Goal: Information Seeking & Learning: Learn about a topic

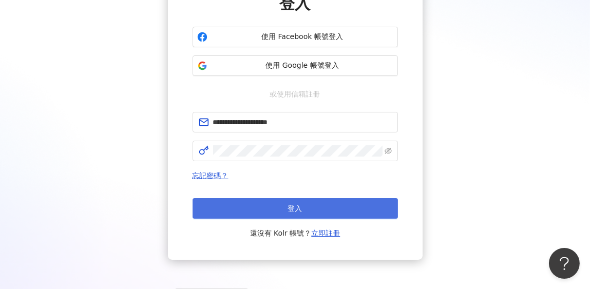
click at [247, 210] on button "登入" at bounding box center [295, 208] width 205 height 21
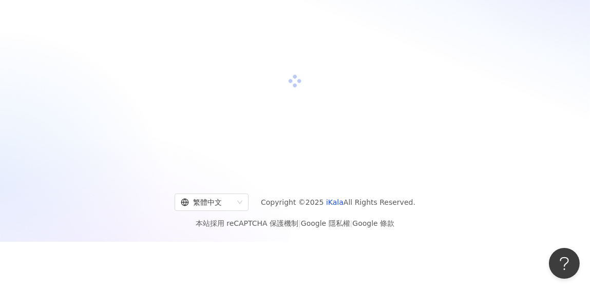
scroll to position [47, 0]
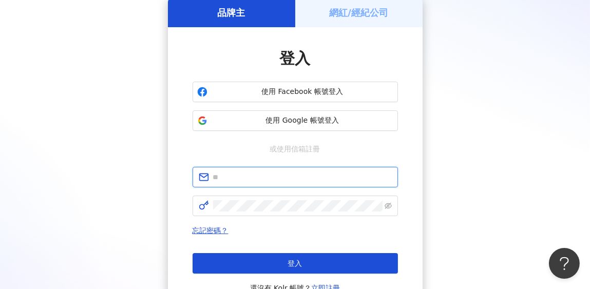
type input "**********"
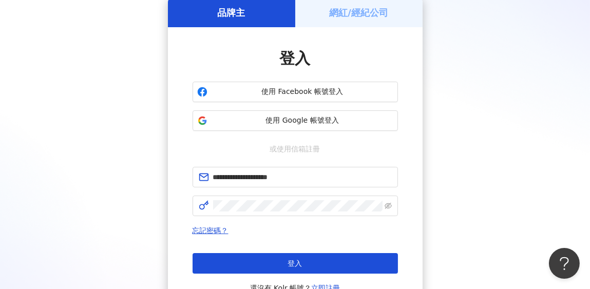
scroll to position [102, 0]
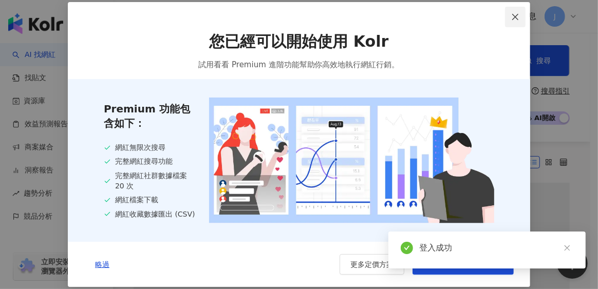
click at [524, 14] on span "Close" at bounding box center [515, 17] width 21 height 8
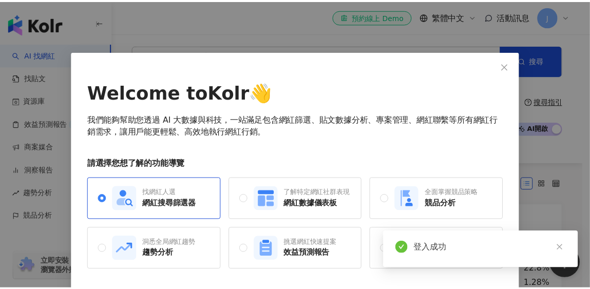
scroll to position [33, 0]
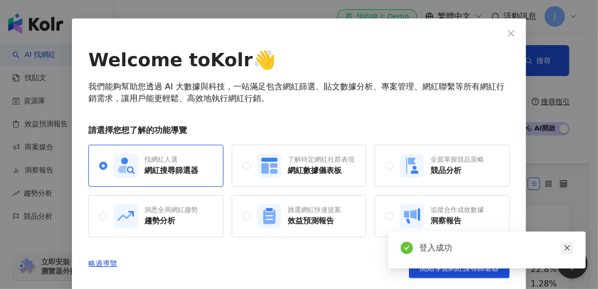
click at [563, 254] on link at bounding box center [566, 248] width 13 height 13
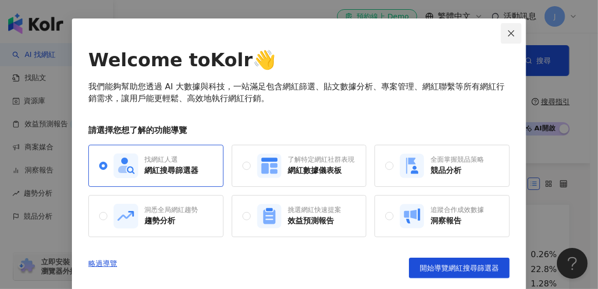
click at [507, 32] on icon "close" at bounding box center [511, 33] width 8 height 8
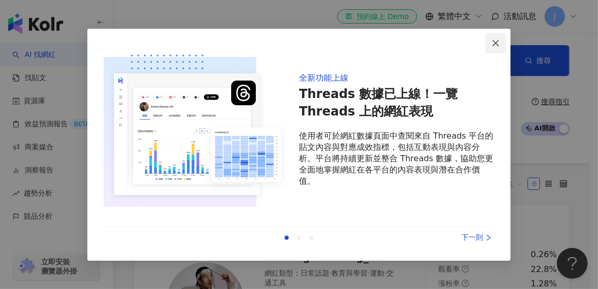
click at [495, 41] on icon "close" at bounding box center [496, 43] width 8 height 8
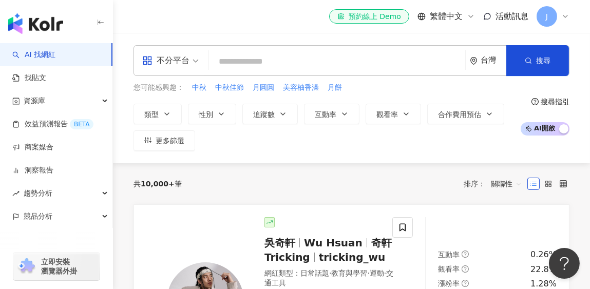
click at [564, 16] on icon at bounding box center [565, 16] width 8 height 8
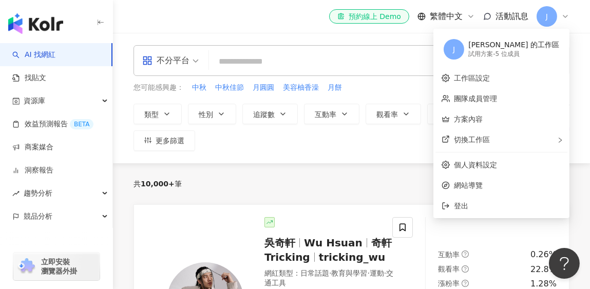
click at [305, 19] on div "el-icon-cs 預約線上 Demo 繁體中文 活動訊息 J" at bounding box center [352, 16] width 436 height 33
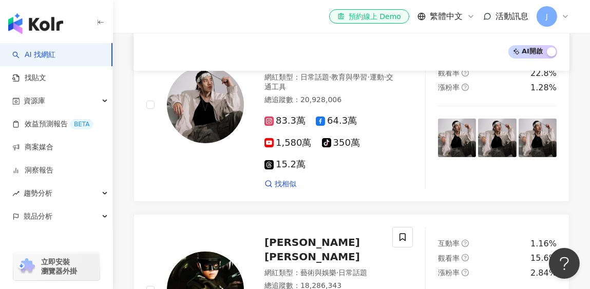
scroll to position [0, 0]
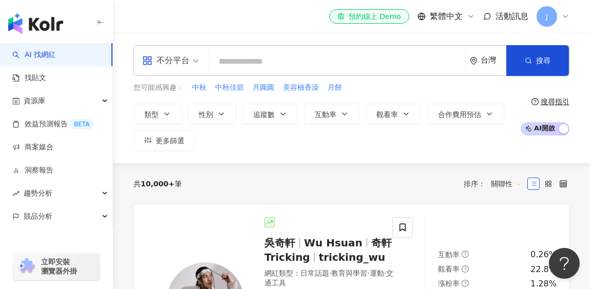
click at [331, 60] on input "search" at bounding box center [337, 62] width 248 height 20
type input "*"
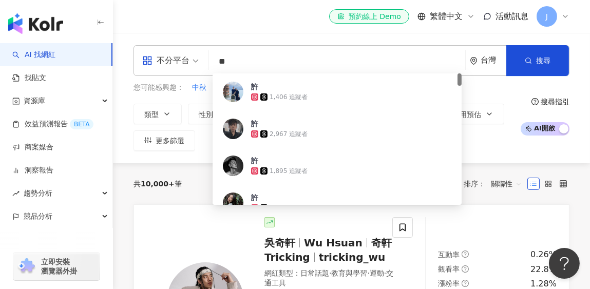
type input "**"
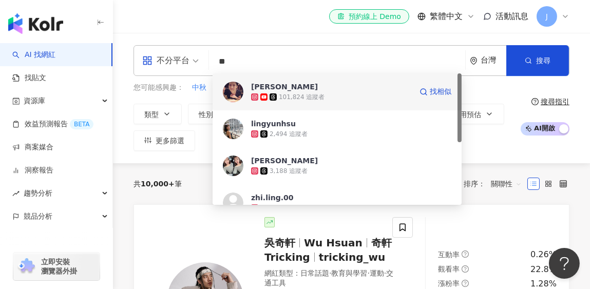
click at [338, 85] on span "[PERSON_NAME]" at bounding box center [331, 87] width 161 height 10
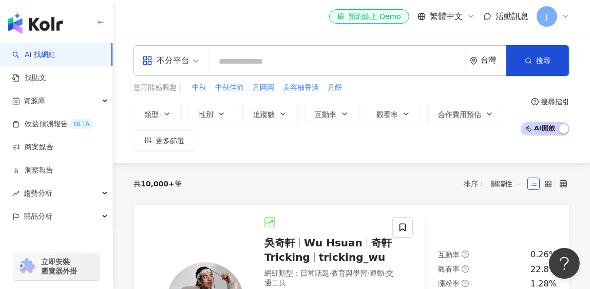
click at [269, 64] on input "search" at bounding box center [337, 62] width 248 height 20
type input "*"
click at [299, 59] on input "search" at bounding box center [337, 62] width 248 height 20
paste input "*******"
type input "*******"
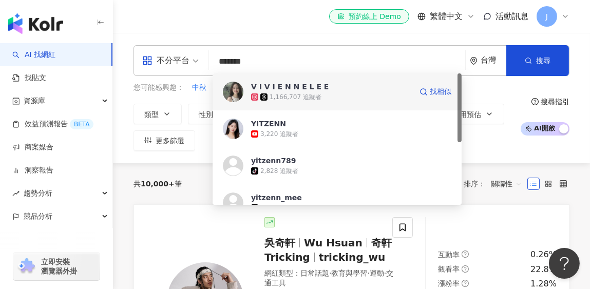
click at [384, 98] on div "1,166,707 追蹤者" at bounding box center [331, 97] width 161 height 10
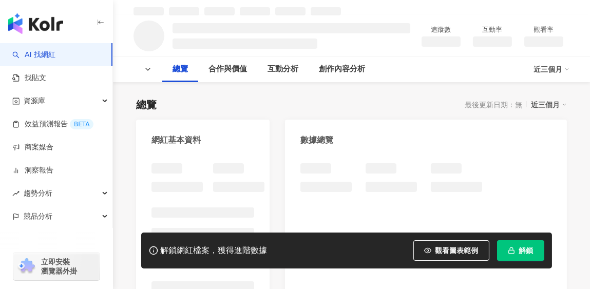
scroll to position [51, 0]
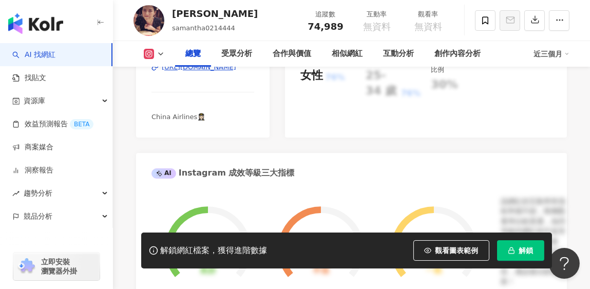
scroll to position [246, 0]
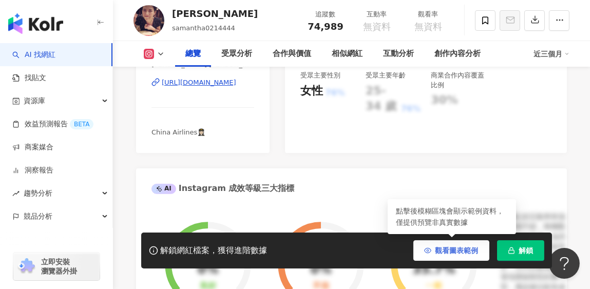
click at [444, 247] on span "觀看圖表範例" at bounding box center [457, 251] width 43 height 8
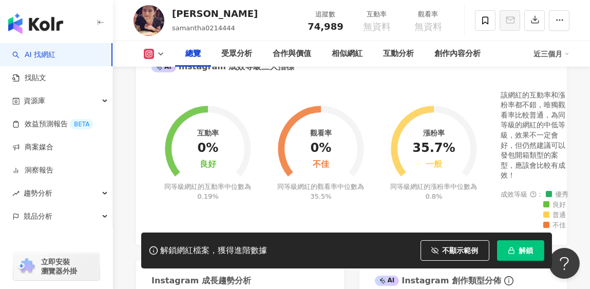
scroll to position [400, 0]
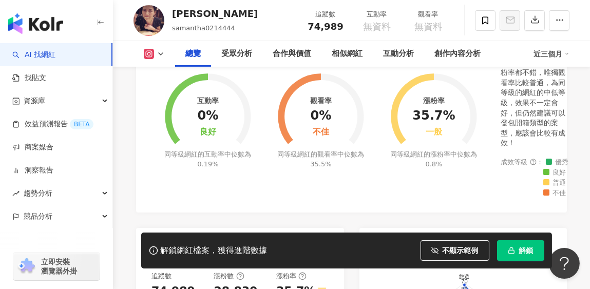
click at [506, 247] on button "解鎖" at bounding box center [520, 250] width 47 height 21
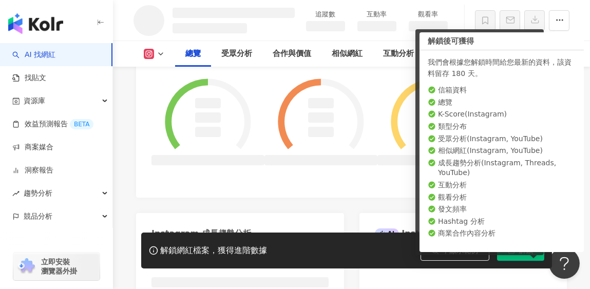
scroll to position [420, 0]
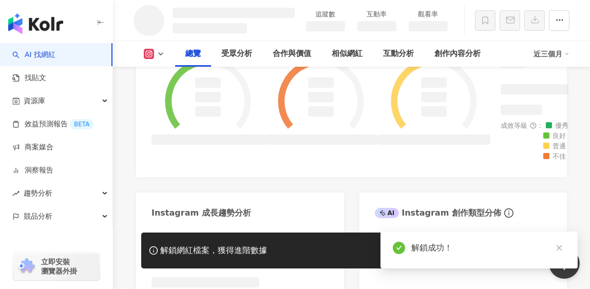
click at [563, 248] on link at bounding box center [559, 248] width 13 height 13
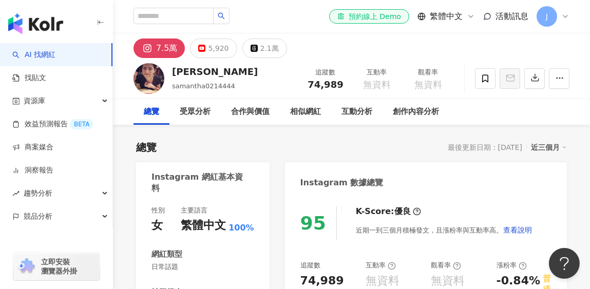
click at [562, 21] on div "J" at bounding box center [553, 16] width 33 height 21
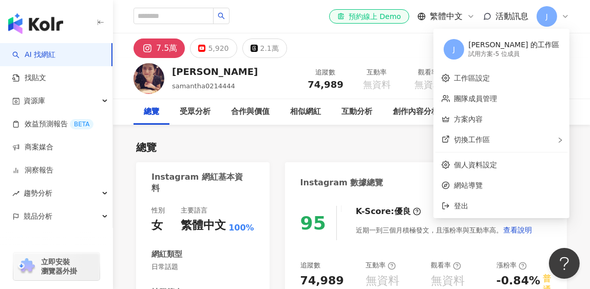
click at [526, 55] on div "試用方案 - 5 位成員" at bounding box center [513, 54] width 91 height 9
click at [510, 55] on div "試用方案 - 5 位成員" at bounding box center [513, 54] width 91 height 9
click at [517, 49] on div "Judy Lin 的工作區" at bounding box center [513, 45] width 91 height 10
click at [497, 97] on link "團隊成員管理" at bounding box center [475, 99] width 43 height 8
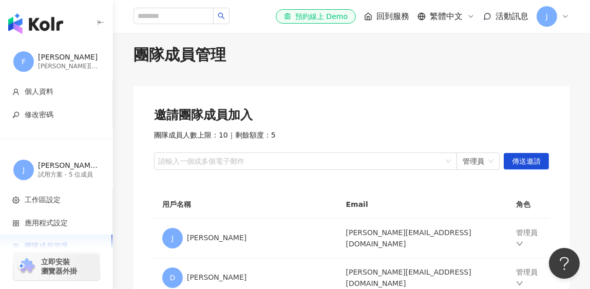
scroll to position [3, 0]
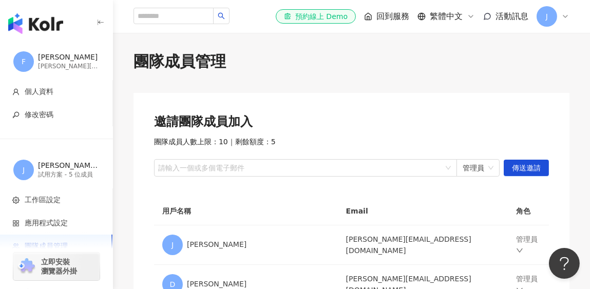
click at [560, 15] on div "J" at bounding box center [553, 16] width 33 height 21
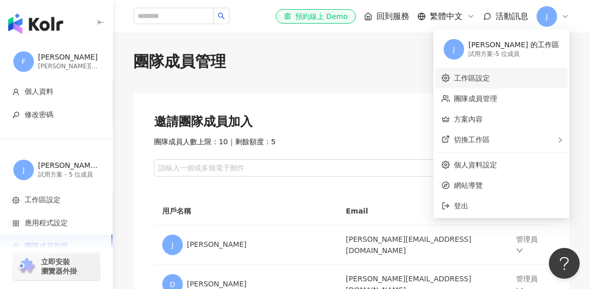
click at [490, 77] on link "工作區設定" at bounding box center [472, 78] width 36 height 8
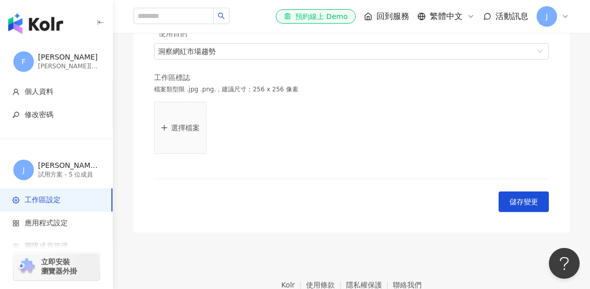
scroll to position [359, 0]
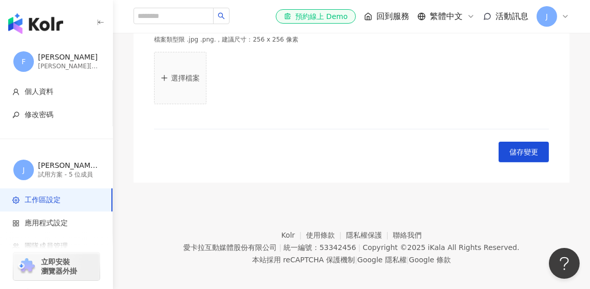
click at [563, 15] on icon at bounding box center [565, 16] width 8 height 8
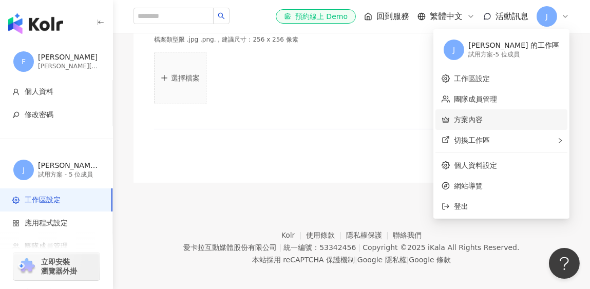
click at [483, 121] on link "方案內容" at bounding box center [468, 120] width 29 height 8
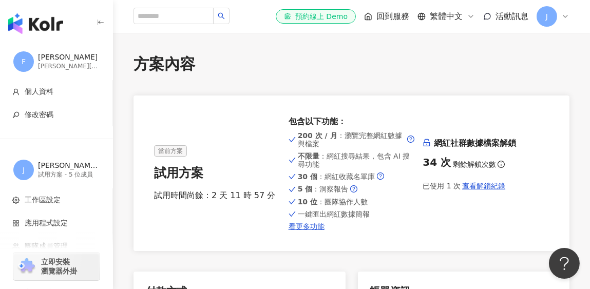
click at [502, 164] on span "info-circle" at bounding box center [501, 164] width 10 height 10
click at [463, 187] on span "查看解鎖紀錄" at bounding box center [483, 186] width 43 height 8
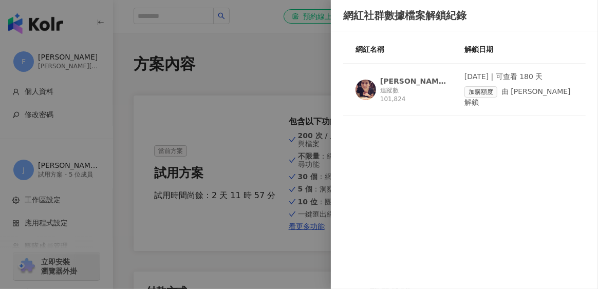
click at [288, 71] on div at bounding box center [299, 144] width 598 height 289
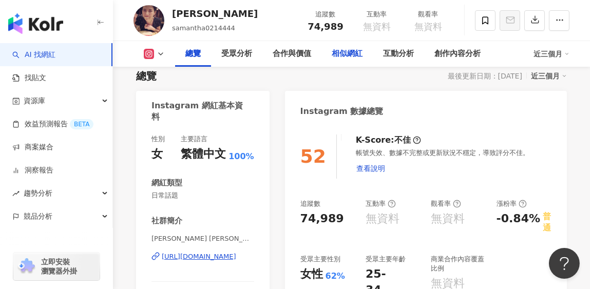
scroll to position [102, 0]
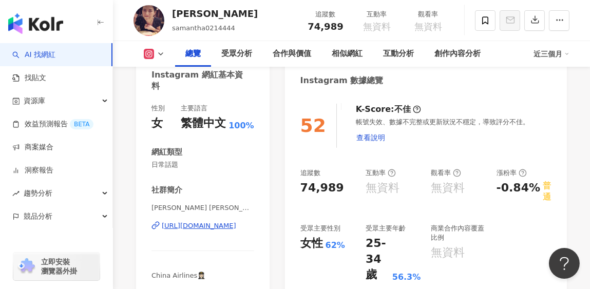
scroll to position [400, 0]
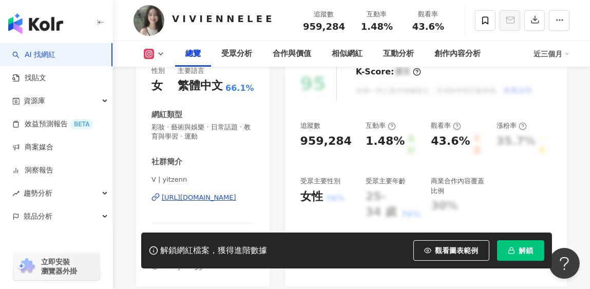
scroll to position [154, 0]
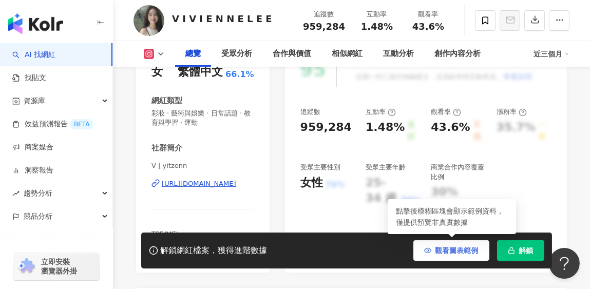
click at [477, 250] on span "觀看圖表範例" at bounding box center [457, 251] width 43 height 8
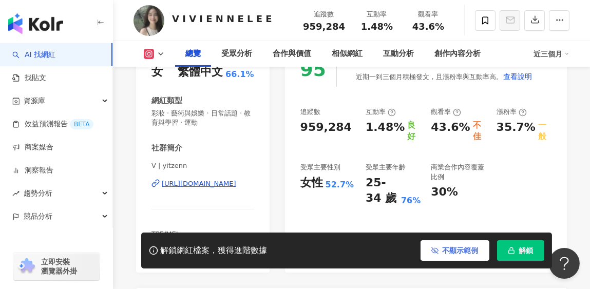
click at [454, 249] on span "不顯示範例" at bounding box center [461, 251] width 36 height 8
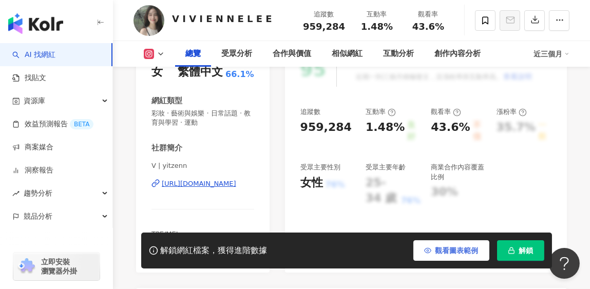
click at [441, 251] on span "觀看圖表範例" at bounding box center [457, 251] width 43 height 8
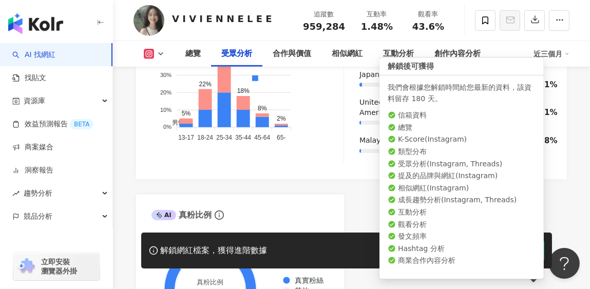
scroll to position [1181, 0]
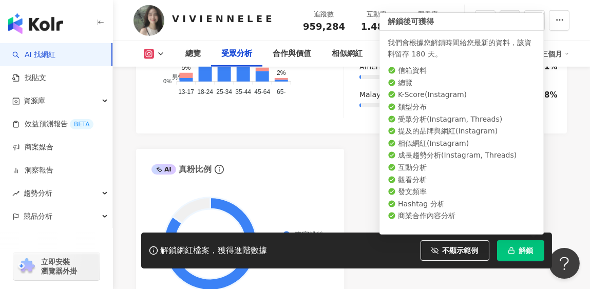
click at [512, 251] on icon "button" at bounding box center [511, 250] width 7 height 7
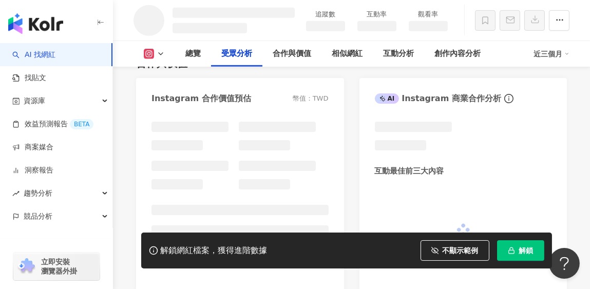
scroll to position [1010, 0]
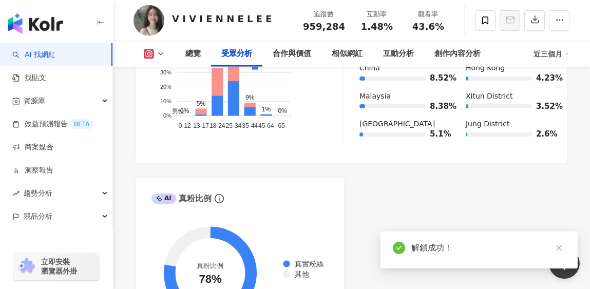
scroll to position [1252, 0]
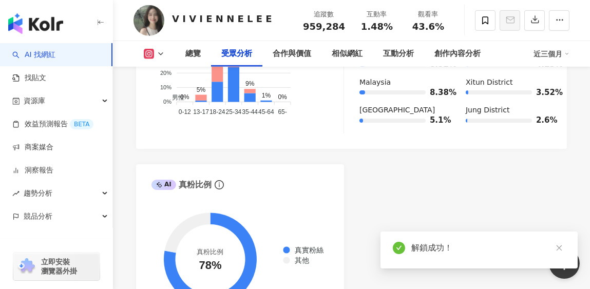
click at [558, 247] on icon "close" at bounding box center [559, 247] width 7 height 7
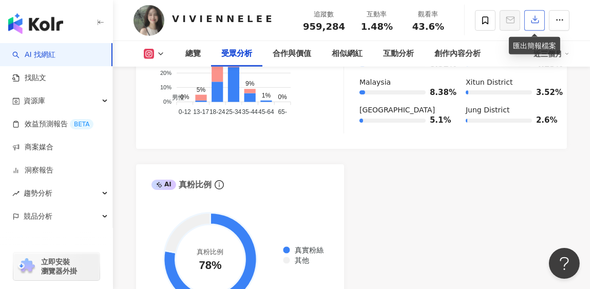
click at [541, 21] on button "button" at bounding box center [534, 20] width 21 height 21
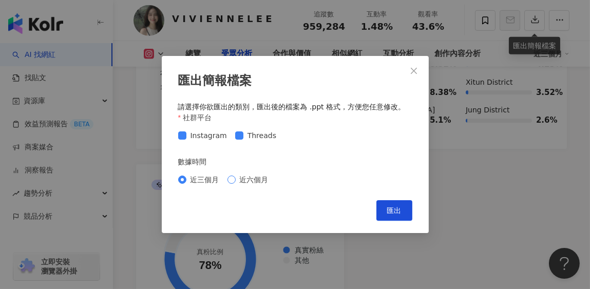
click at [246, 176] on span "近六個月" at bounding box center [254, 179] width 37 height 11
click at [386, 212] on button "匯出" at bounding box center [394, 210] width 36 height 21
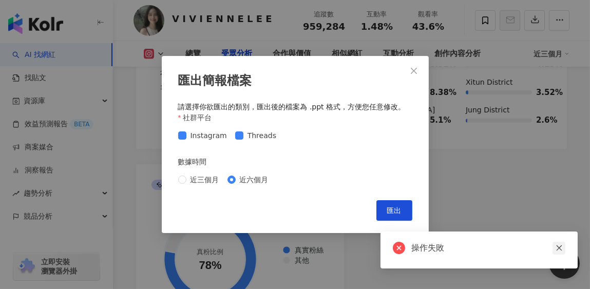
click at [564, 249] on link at bounding box center [559, 248] width 13 height 13
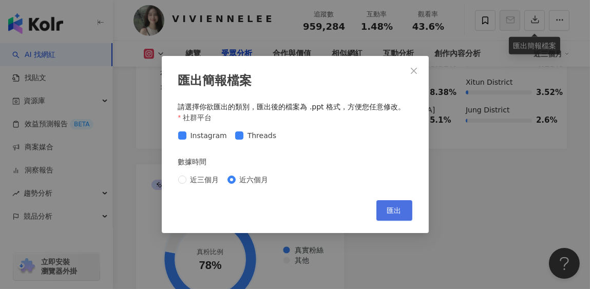
click at [402, 209] on button "匯出" at bounding box center [394, 210] width 36 height 21
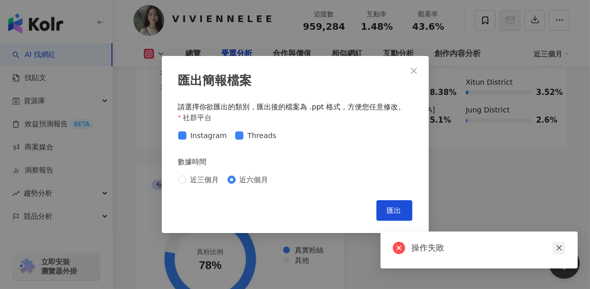
click at [561, 248] on icon "close" at bounding box center [559, 247] width 7 height 7
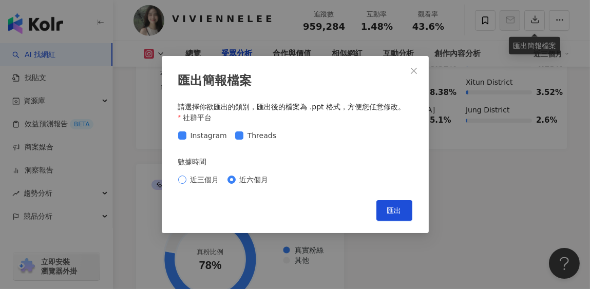
click at [199, 177] on span "近三個月" at bounding box center [204, 179] width 37 height 11
click at [405, 208] on button "匯出" at bounding box center [394, 210] width 36 height 21
click at [419, 67] on span "Close" at bounding box center [414, 71] width 21 height 8
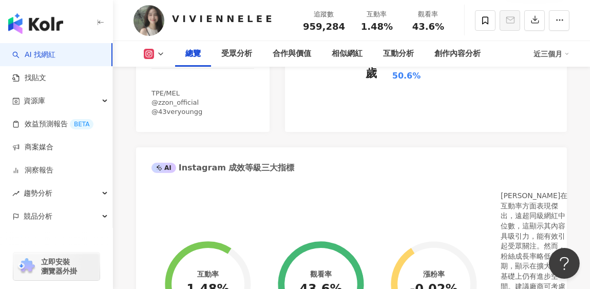
scroll to position [224, 0]
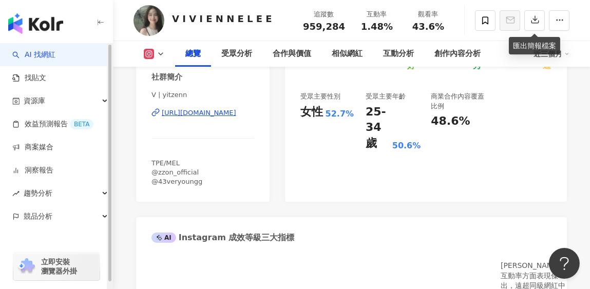
click at [55, 60] on link "AI 找網紅" at bounding box center [33, 55] width 43 height 10
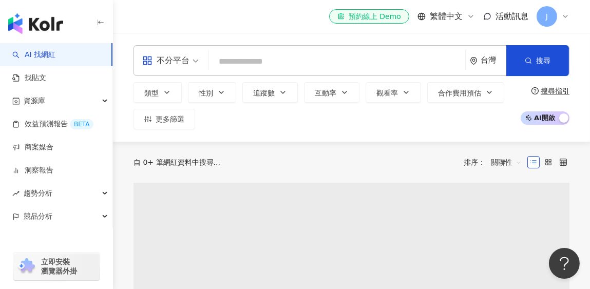
click at [266, 63] on input "search" at bounding box center [337, 62] width 248 height 20
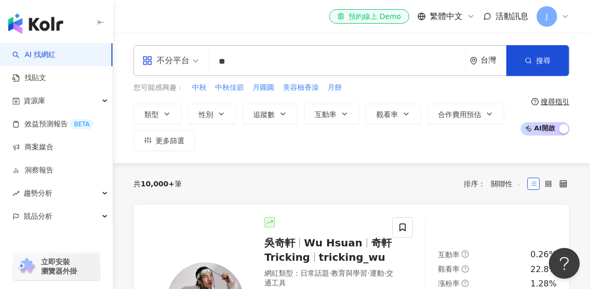
type input "*"
type input "**"
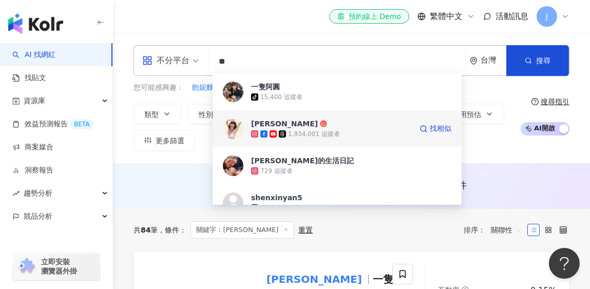
click at [320, 126] on span "阿圓" at bounding box center [331, 124] width 161 height 10
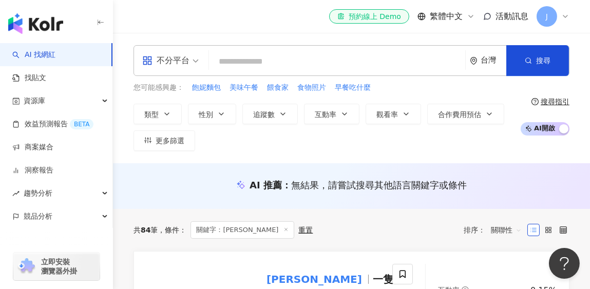
click at [288, 65] on input "search" at bounding box center [337, 62] width 248 height 20
click at [282, 59] on input "search" at bounding box center [337, 62] width 248 height 20
type input "*"
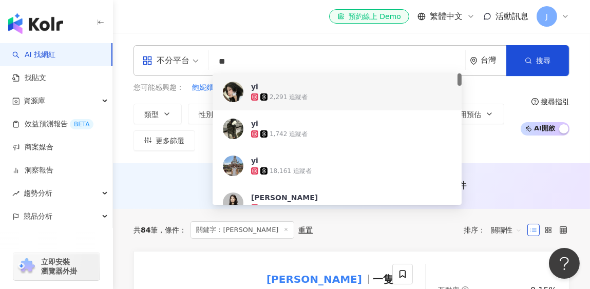
type input "**"
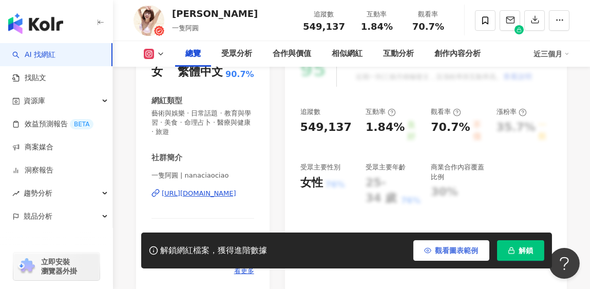
click at [438, 247] on span "觀看圖表範例" at bounding box center [457, 251] width 43 height 8
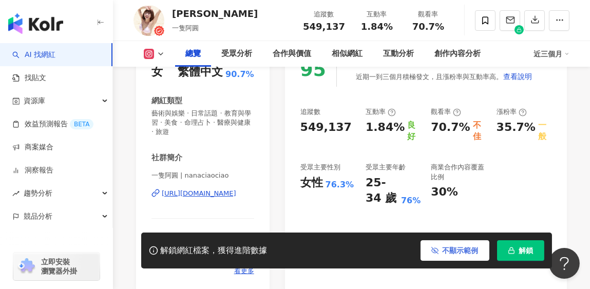
click at [437, 251] on icon "button" at bounding box center [434, 250] width 7 height 7
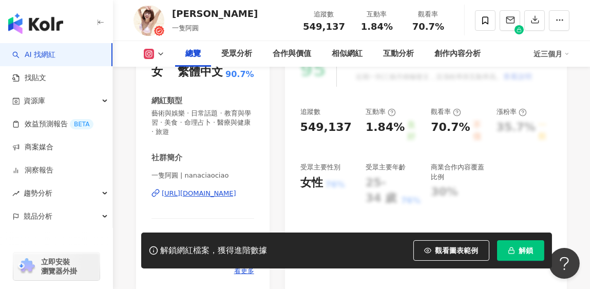
scroll to position [205, 0]
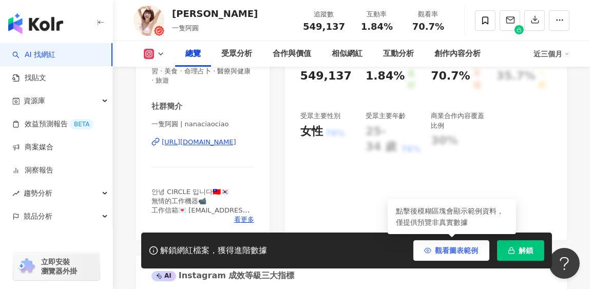
click at [432, 251] on button "觀看圖表範例" at bounding box center [451, 250] width 76 height 21
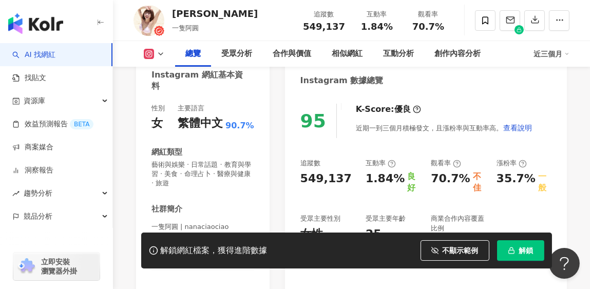
scroll to position [51, 0]
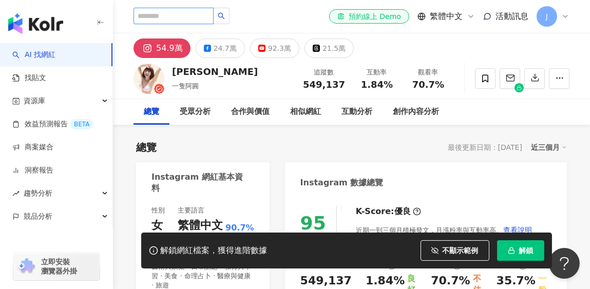
click at [201, 15] on input "search" at bounding box center [174, 16] width 80 height 16
type input "**"
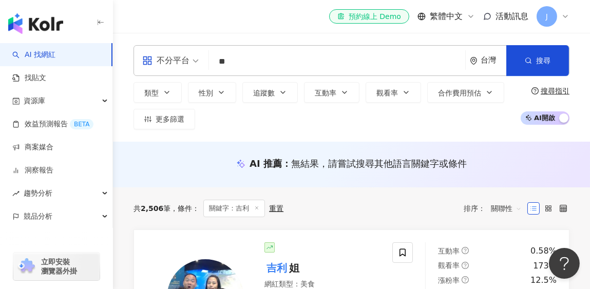
click at [255, 55] on input "**" at bounding box center [337, 62] width 248 height 20
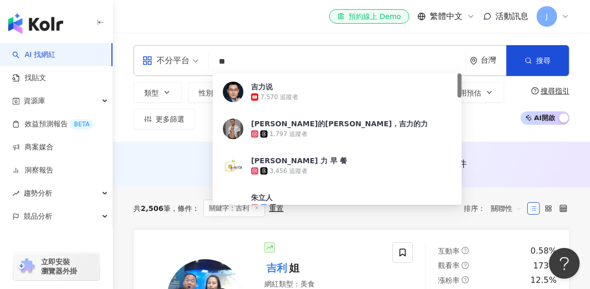
type input "*"
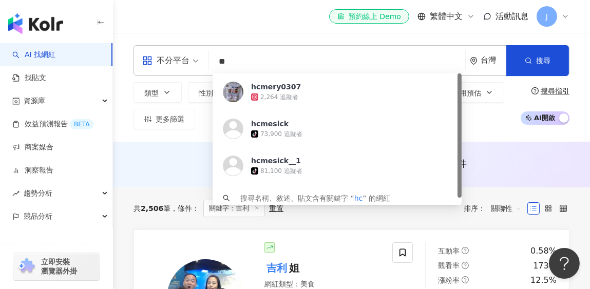
type input "*"
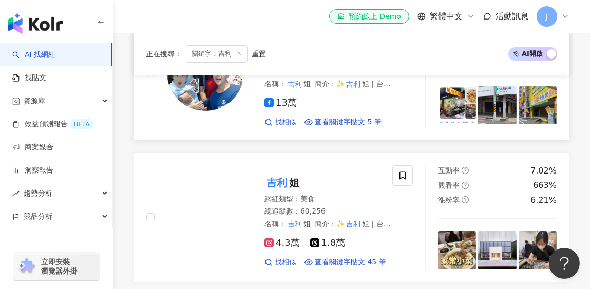
scroll to position [205, 0]
